Goal: Task Accomplishment & Management: Use online tool/utility

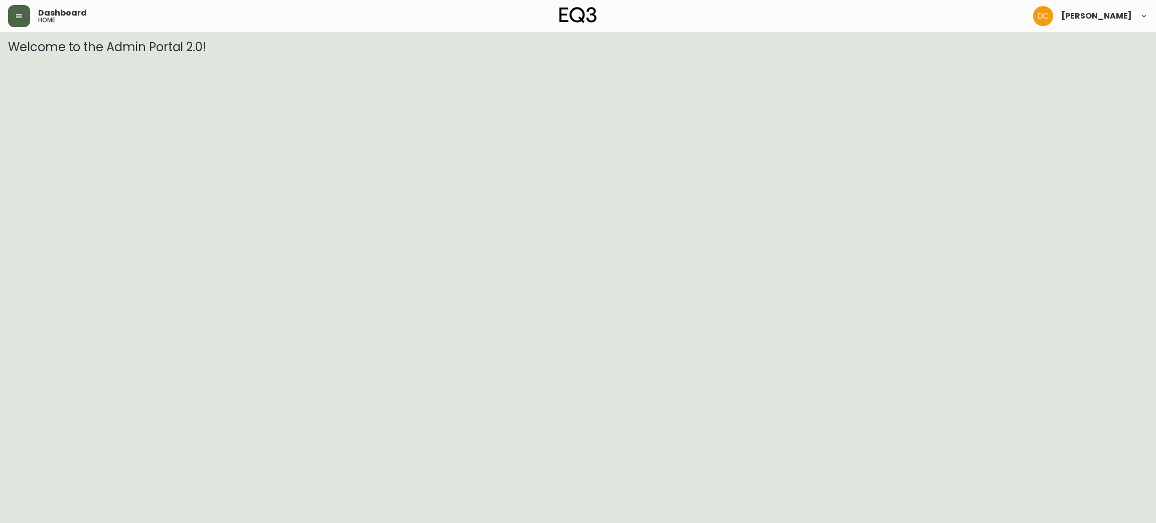
click at [18, 12] on icon "button" at bounding box center [19, 16] width 8 height 8
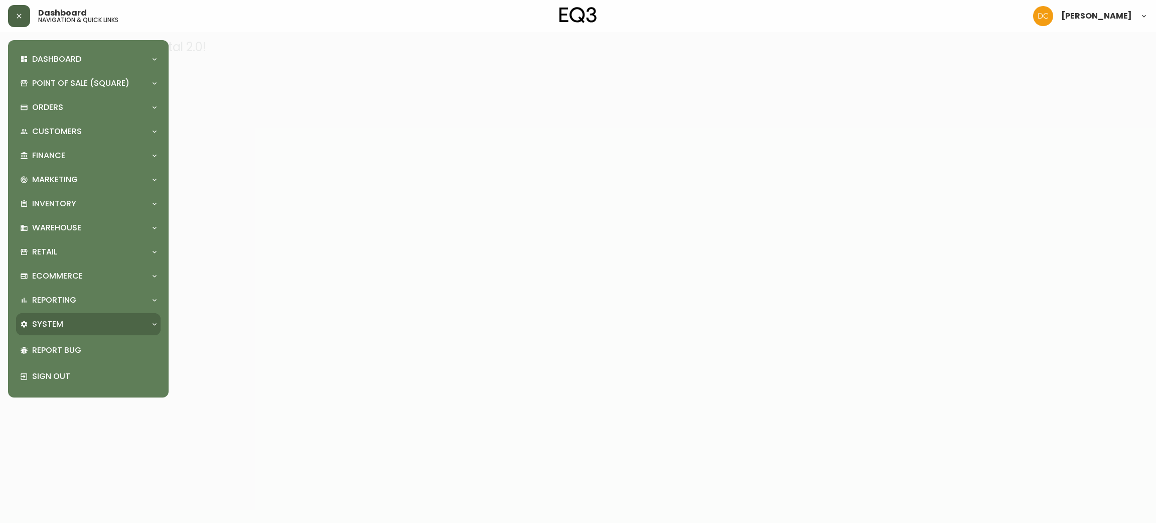
click at [83, 322] on div "System" at bounding box center [83, 324] width 126 height 11
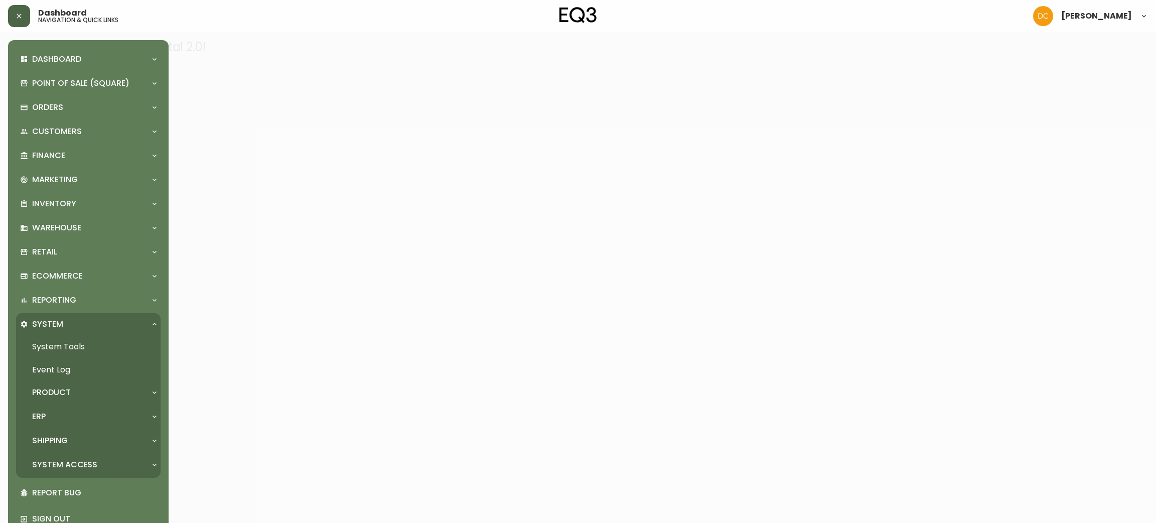
click at [67, 392] on p "Product" at bounding box center [51, 392] width 39 height 11
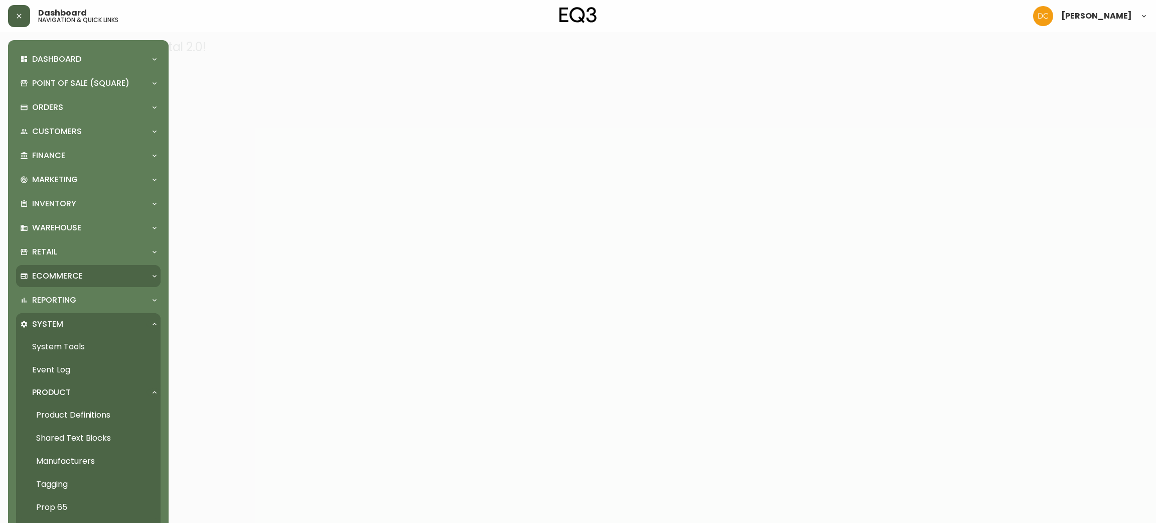
click at [94, 278] on div "Ecommerce" at bounding box center [83, 275] width 126 height 11
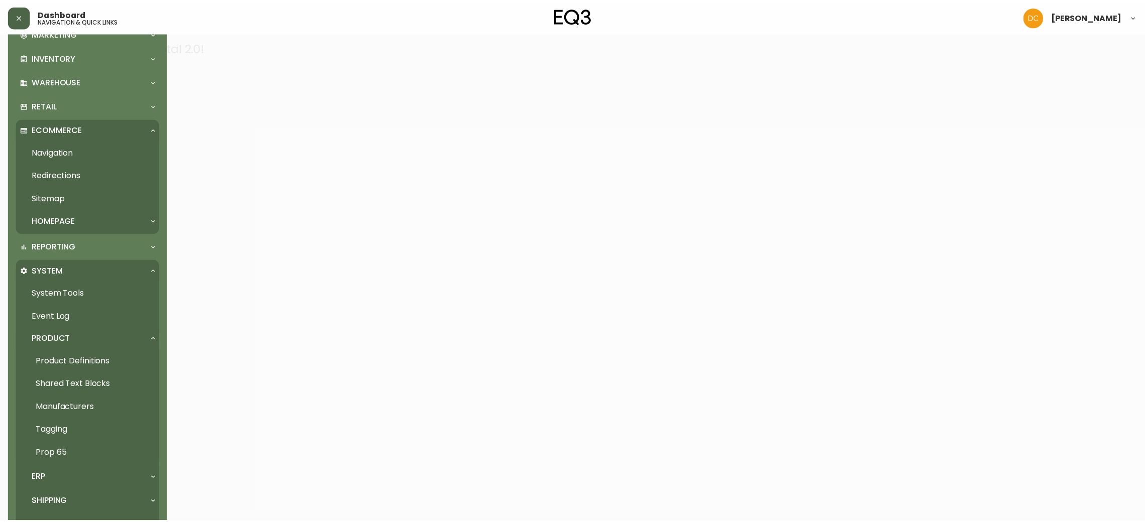
scroll to position [151, 0]
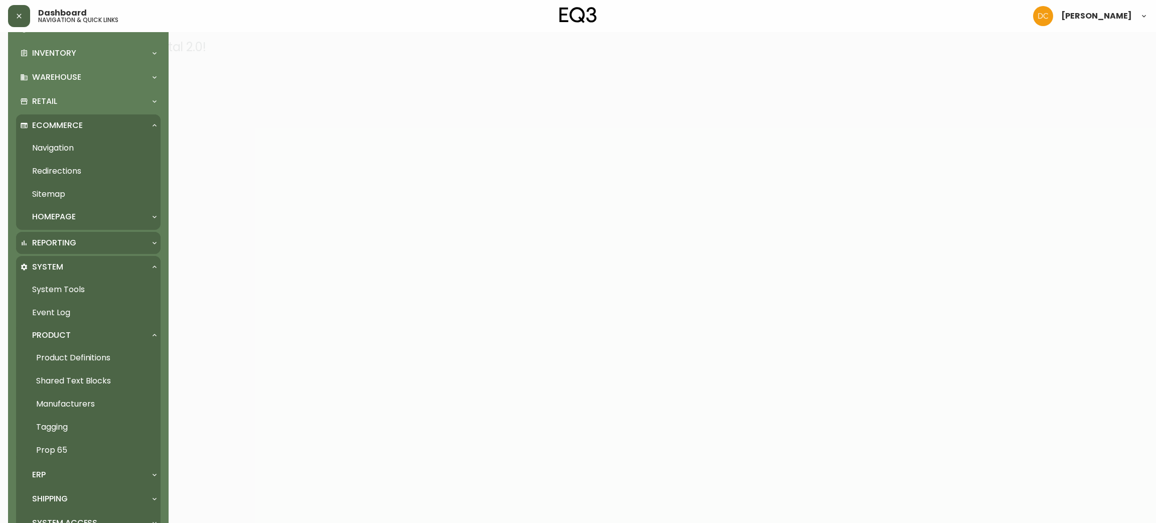
click at [77, 246] on div "Reporting" at bounding box center [83, 242] width 126 height 11
click at [75, 292] on link "Daily Written Sales" at bounding box center [88, 288] width 145 height 23
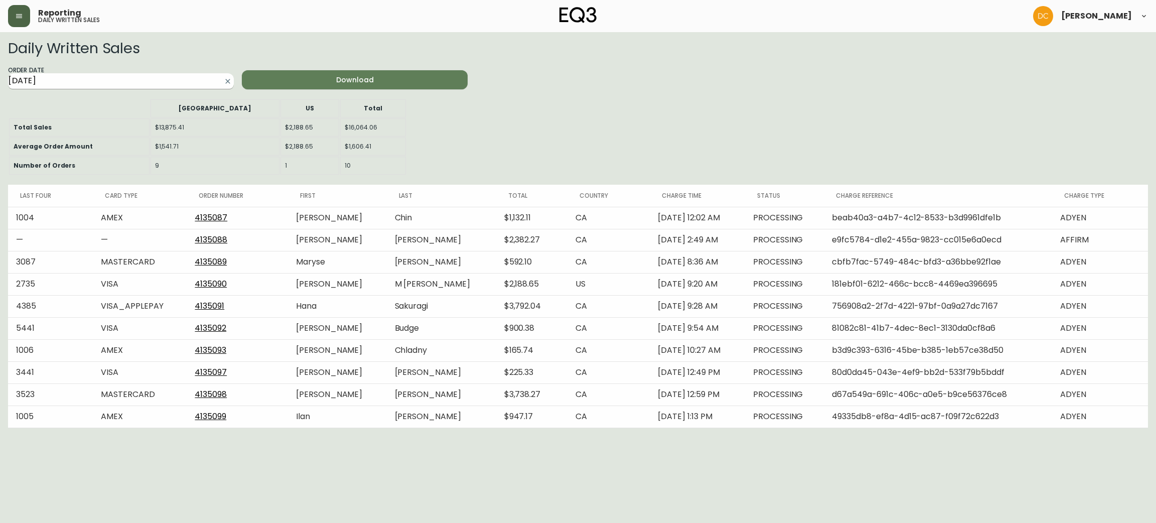
click at [166, 83] on input "[DATE]" at bounding box center [113, 81] width 210 height 16
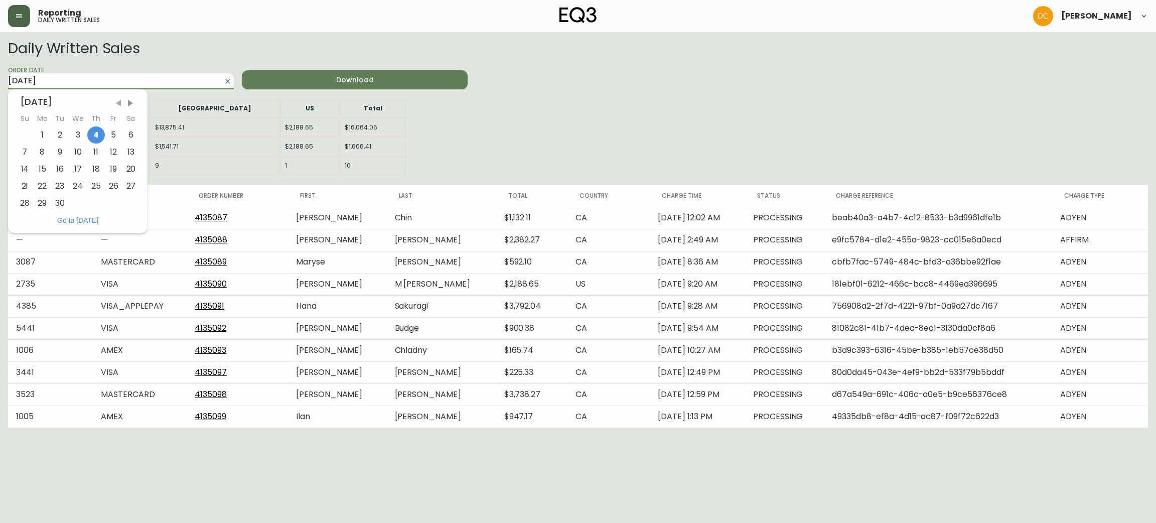
click at [116, 104] on span "Previous Month" at bounding box center [118, 103] width 10 height 10
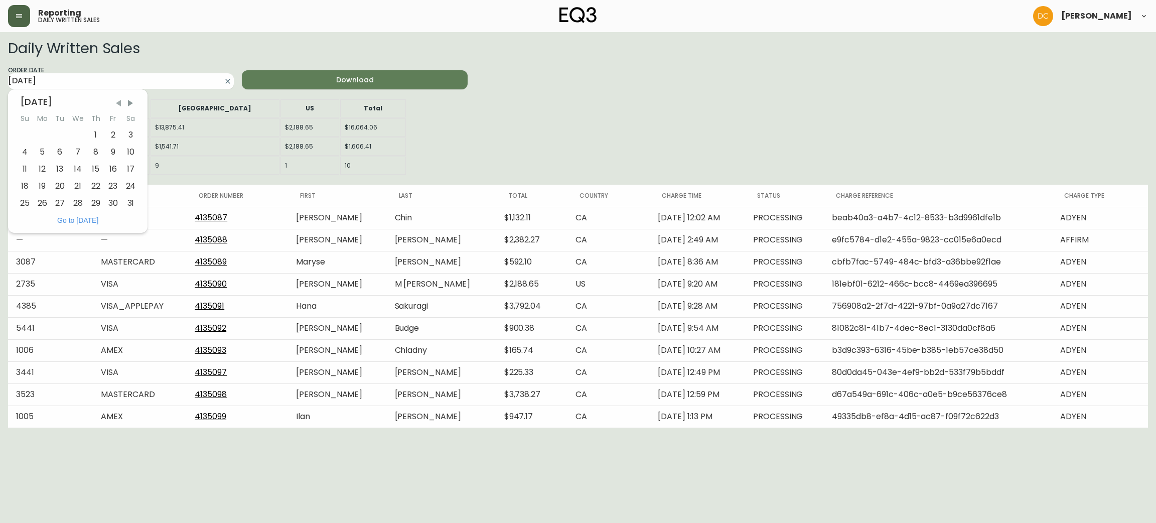
click at [116, 104] on span "Previous Month" at bounding box center [118, 103] width 10 height 10
click at [117, 104] on span "Previous Month" at bounding box center [119, 103] width 10 height 10
click at [117, 104] on span "Previous Month" at bounding box center [118, 103] width 10 height 10
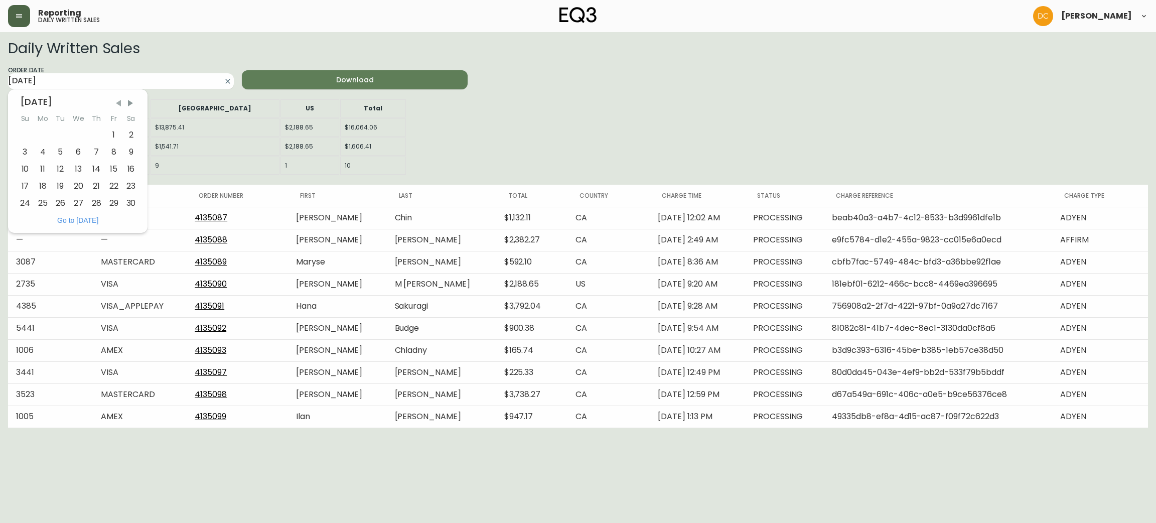
click at [117, 104] on span "Previous Month" at bounding box center [118, 103] width 10 height 10
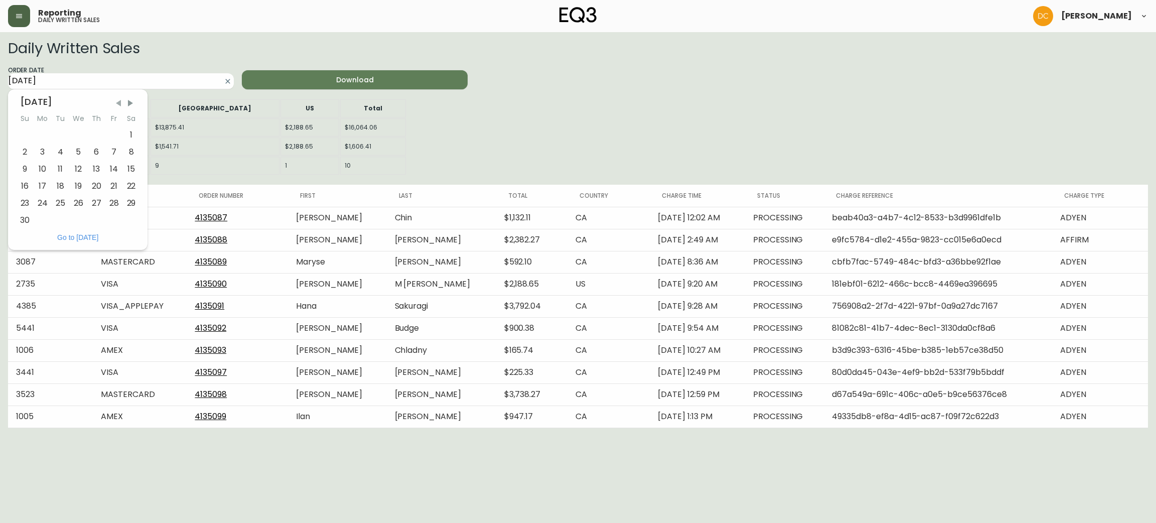
click at [117, 104] on span "Previous Month" at bounding box center [118, 103] width 10 height 10
click at [117, 104] on span "Previous Month" at bounding box center [119, 103] width 10 height 10
click at [117, 104] on span "Previous Month" at bounding box center [118, 103] width 10 height 10
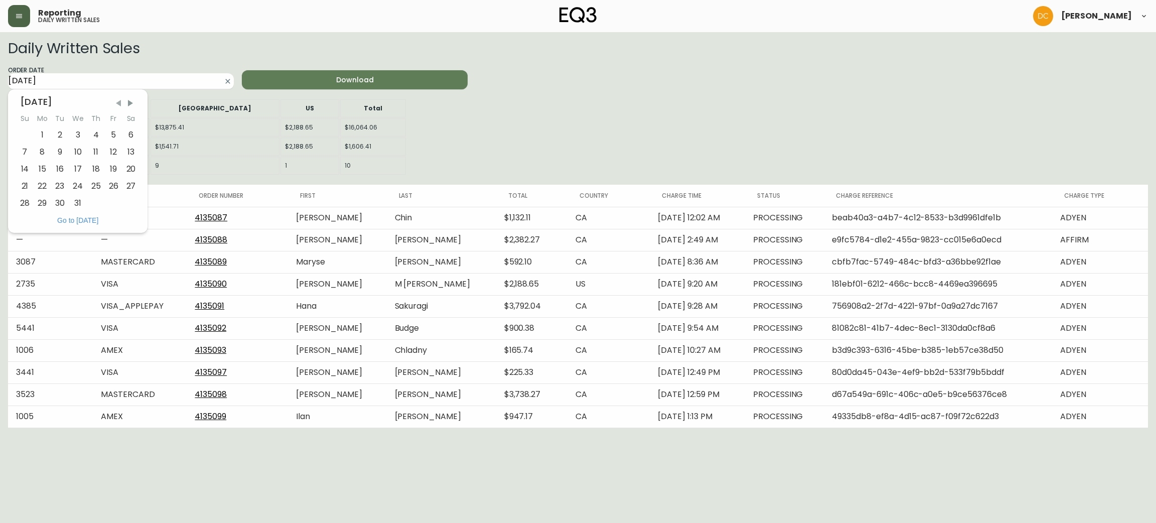
click at [118, 104] on span "Previous Month" at bounding box center [118, 103] width 10 height 10
click at [118, 104] on span "Previous Month" at bounding box center [119, 103] width 10 height 10
click at [118, 104] on span "Previous Month" at bounding box center [118, 103] width 10 height 10
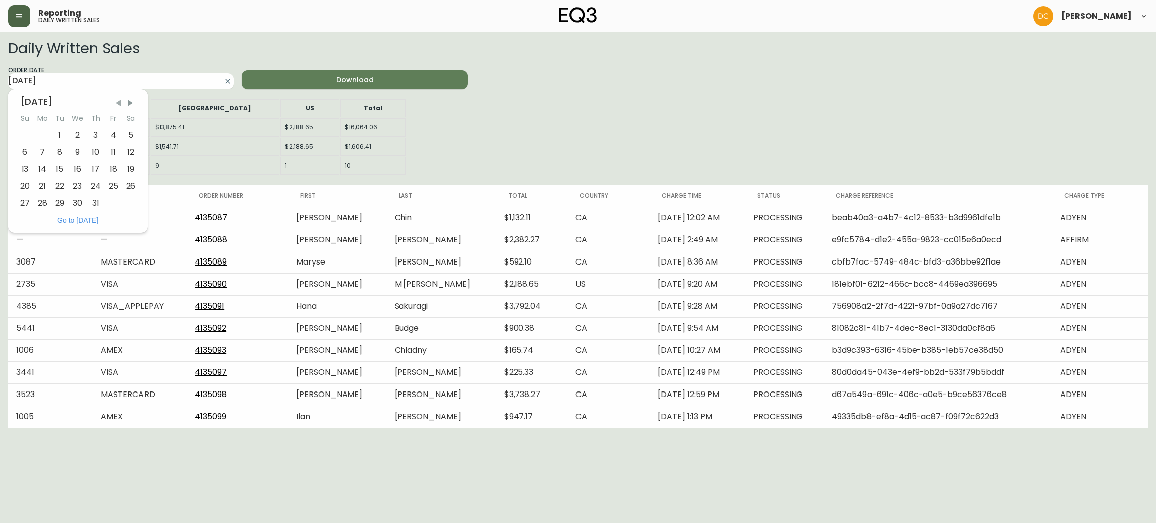
click at [118, 104] on span "Previous Month" at bounding box center [118, 103] width 10 height 10
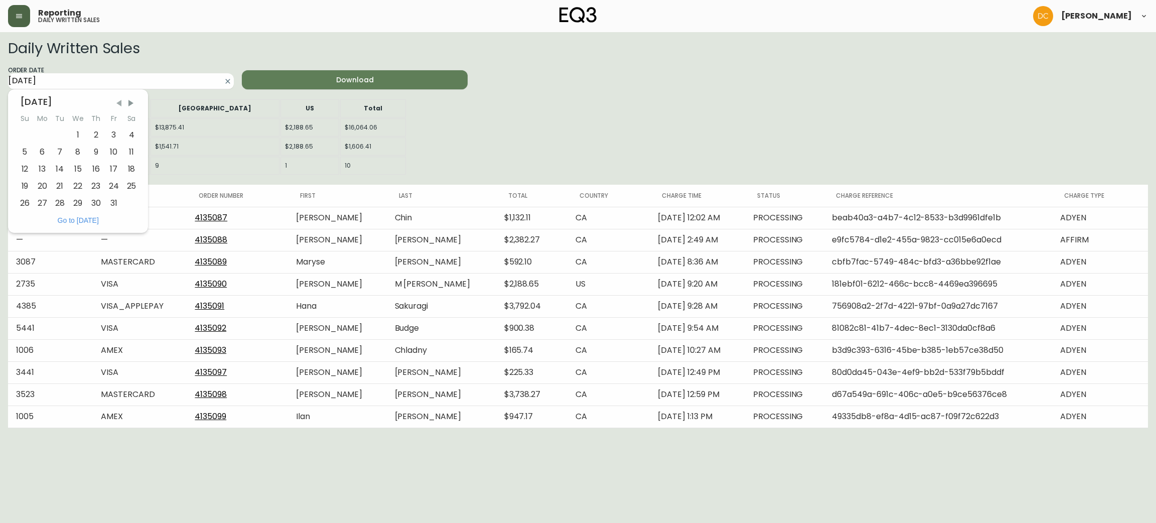
click at [118, 104] on span "Previous Month" at bounding box center [119, 103] width 10 height 10
click at [118, 104] on span "Previous Month" at bounding box center [118, 103] width 10 height 10
click at [129, 105] on span "Next Month" at bounding box center [130, 103] width 10 height 10
click at [22, 132] on div "1" at bounding box center [24, 134] width 17 height 17
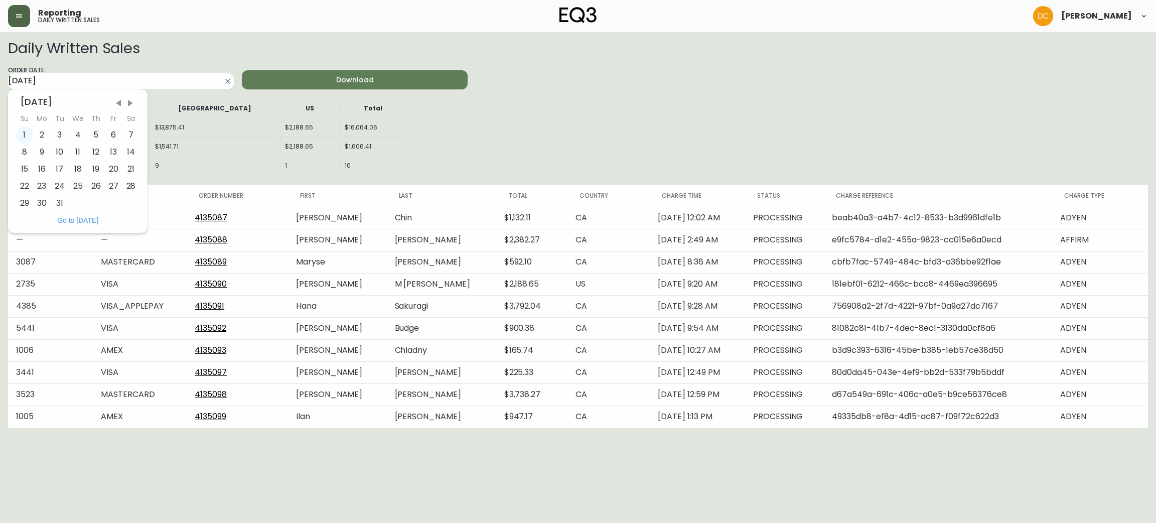
type input "[DATE]"
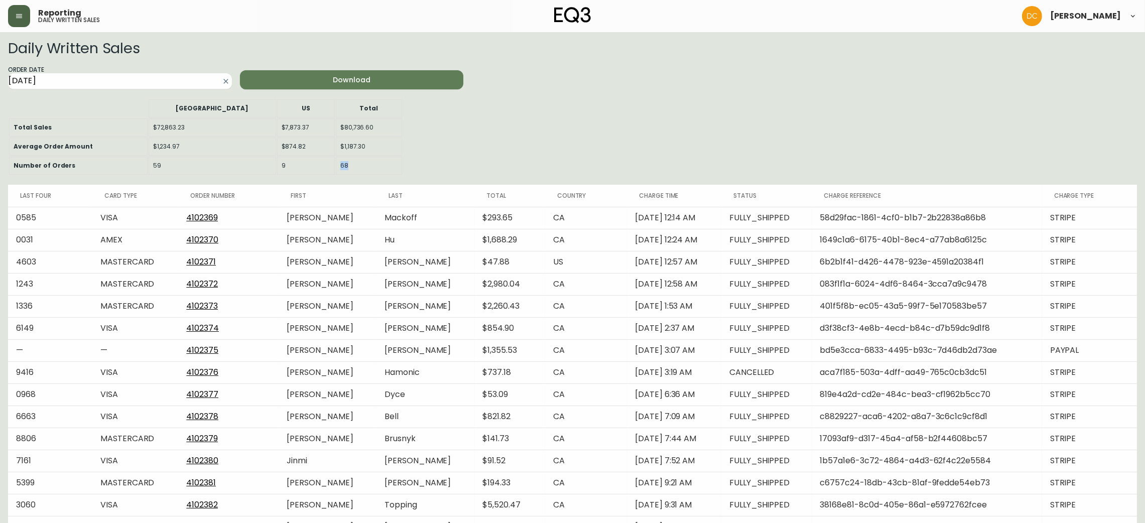
drag, startPoint x: 338, startPoint y: 163, endPoint x: 405, endPoint y: 168, distance: 67.5
click at [307, 167] on tr "Number of Orders 59 9 68" at bounding box center [205, 166] width 393 height 18
